Goal: Find specific page/section: Find specific page/section

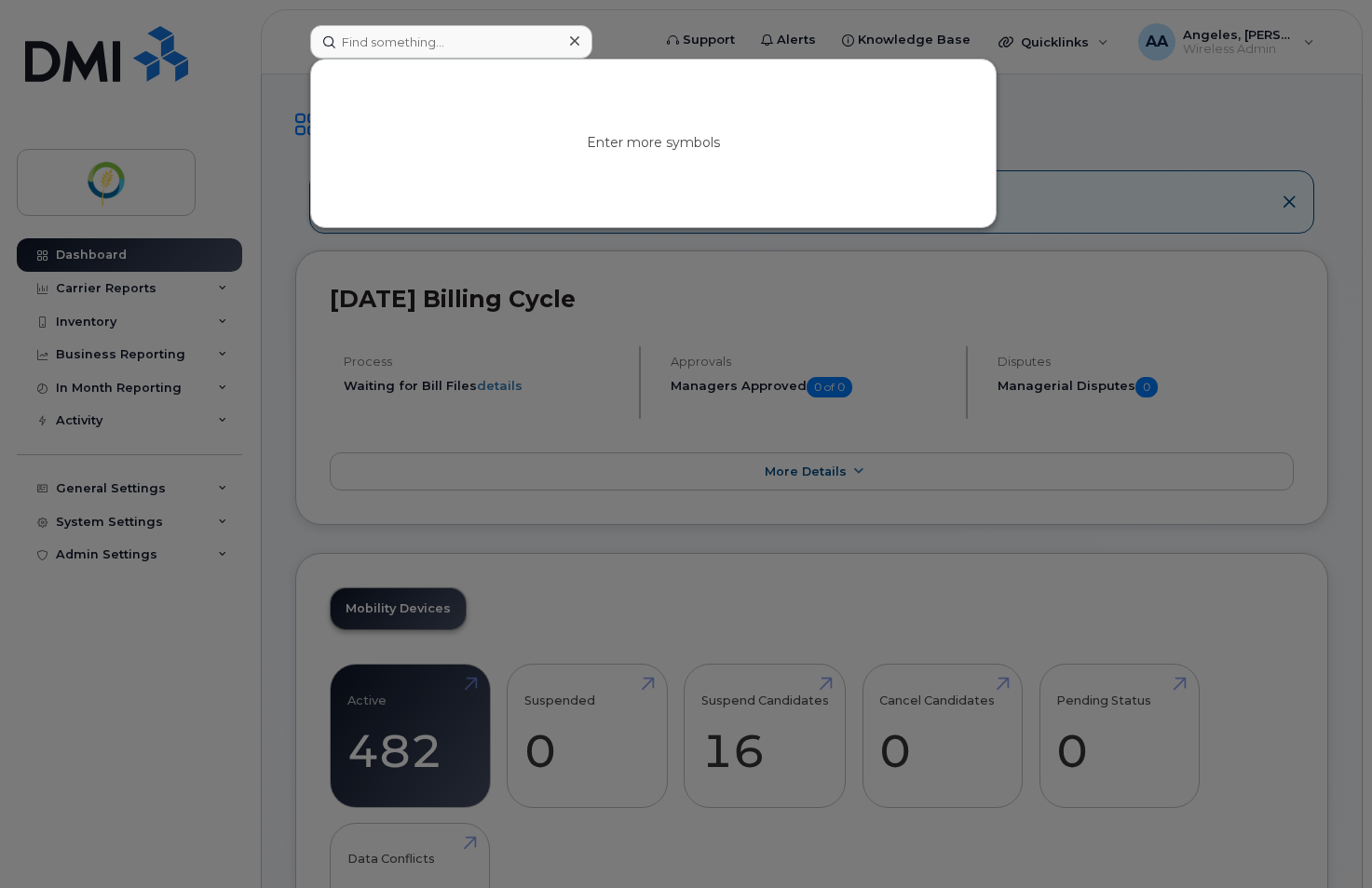
drag, startPoint x: 359, startPoint y: 28, endPoint x: 367, endPoint y: 37, distance: 12.0
click at [360, 31] on input at bounding box center [450, 41] width 282 height 33
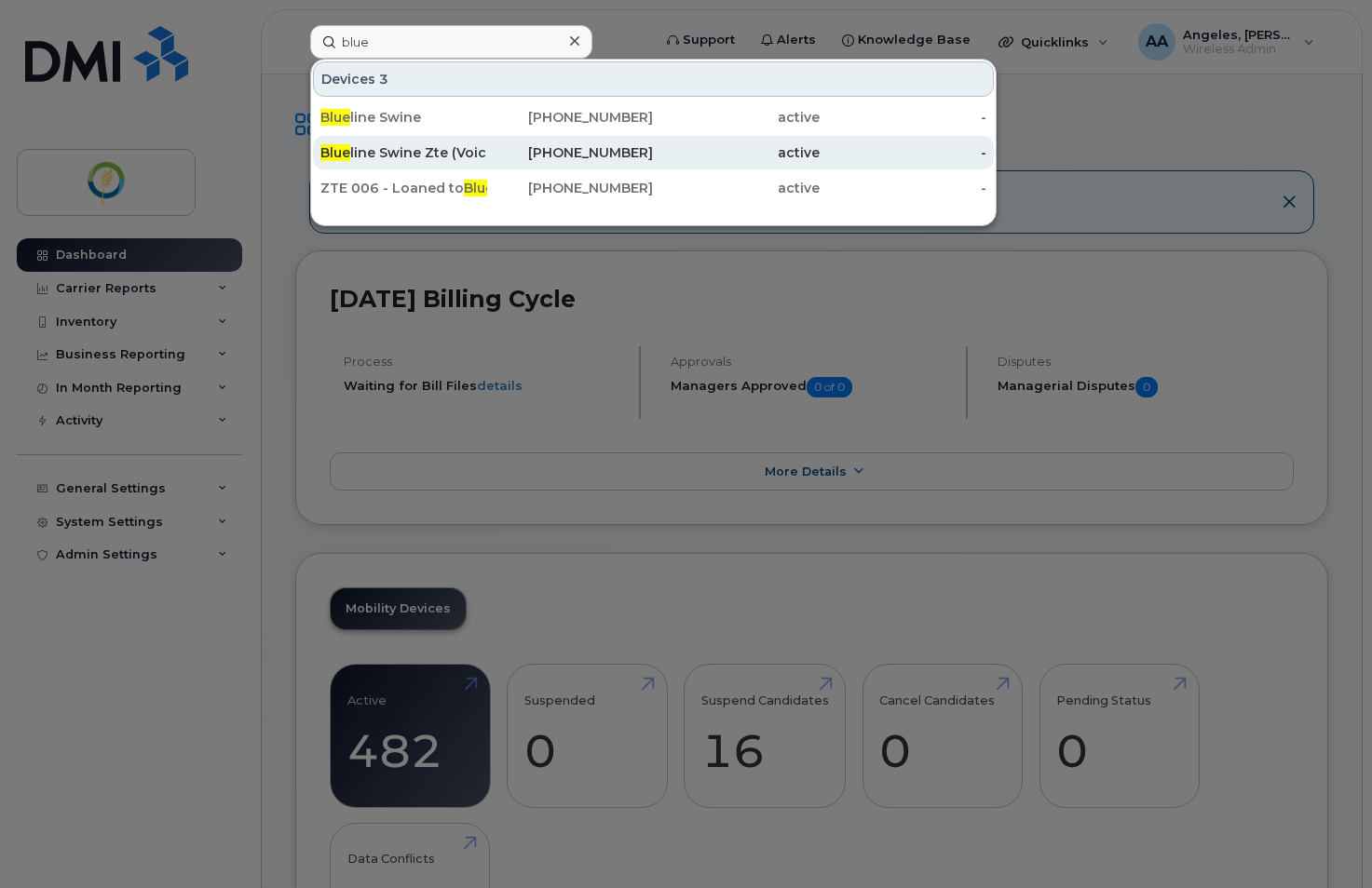
type input "blue"
click at [433, 154] on div "Blue line Swine Zte (Voice)" at bounding box center [403, 153] width 166 height 19
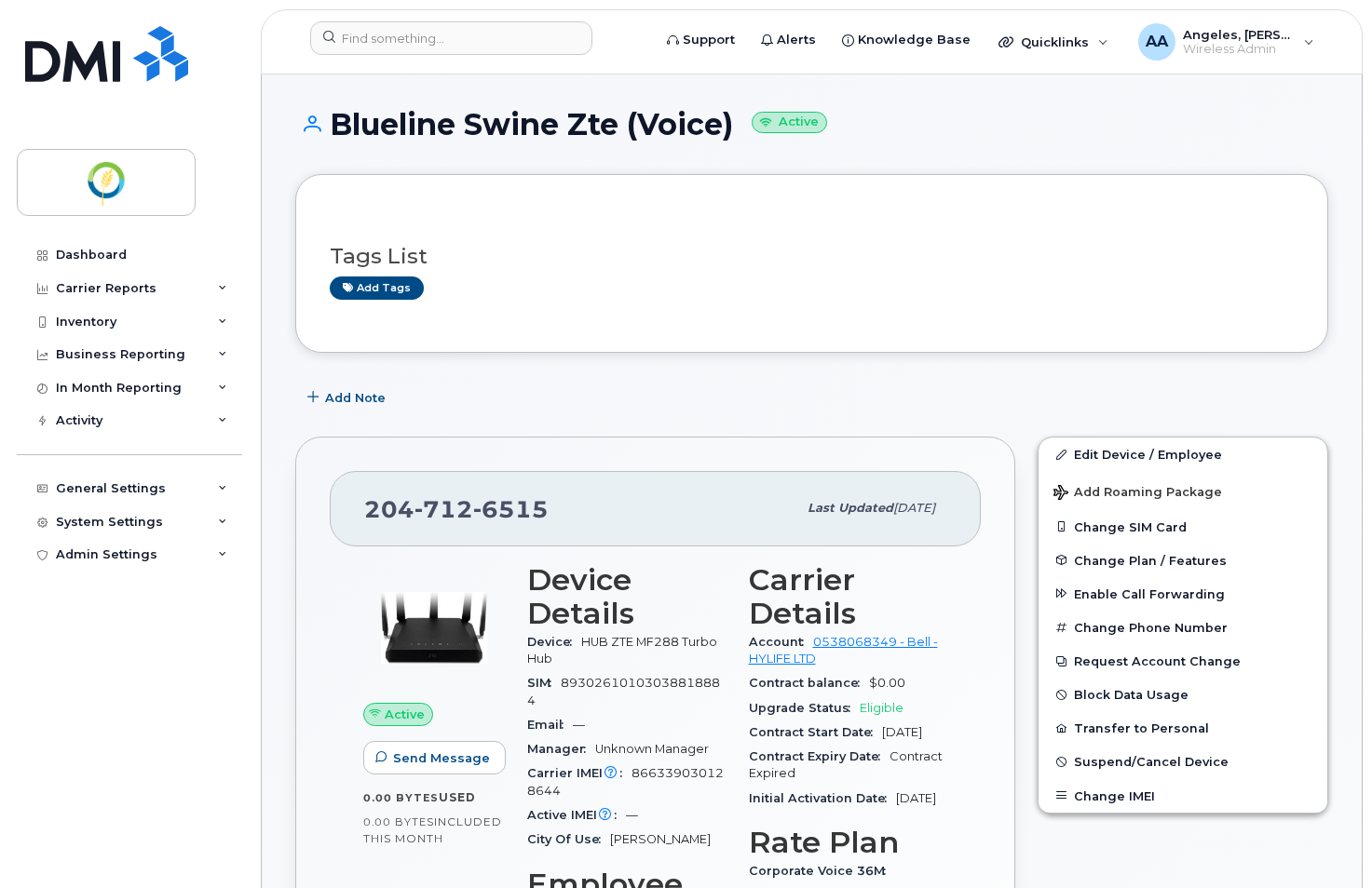
click at [693, 290] on div "Add tags" at bounding box center [804, 288] width 949 height 24
click at [1009, 224] on div "Tags List Add tags" at bounding box center [811, 264] width 963 height 110
